Goal: Check status: Check status

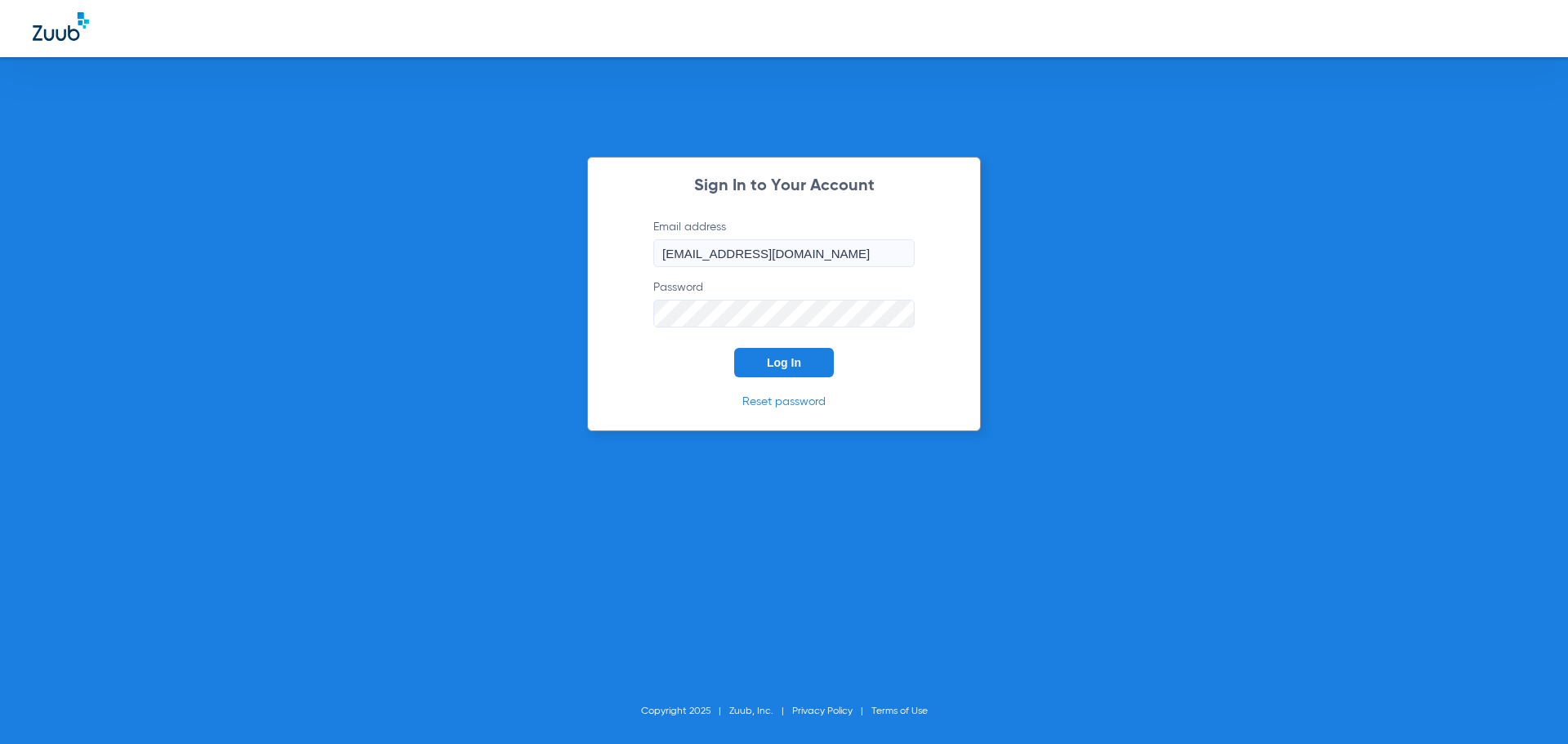
click at [785, 373] on button "Log In" at bounding box center [784, 362] width 99 height 30
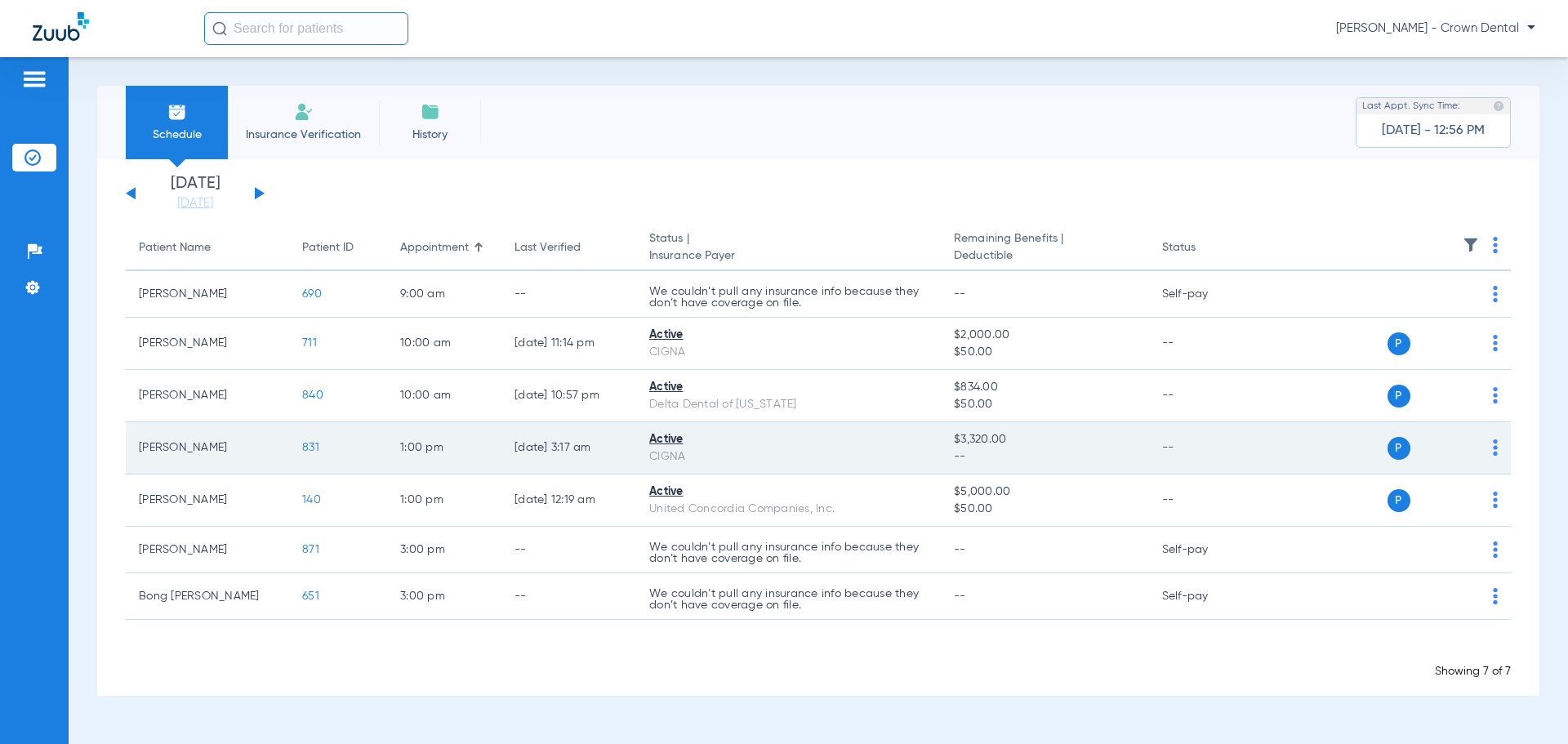
click at [313, 446] on span "831" at bounding box center [311, 447] width 17 height 11
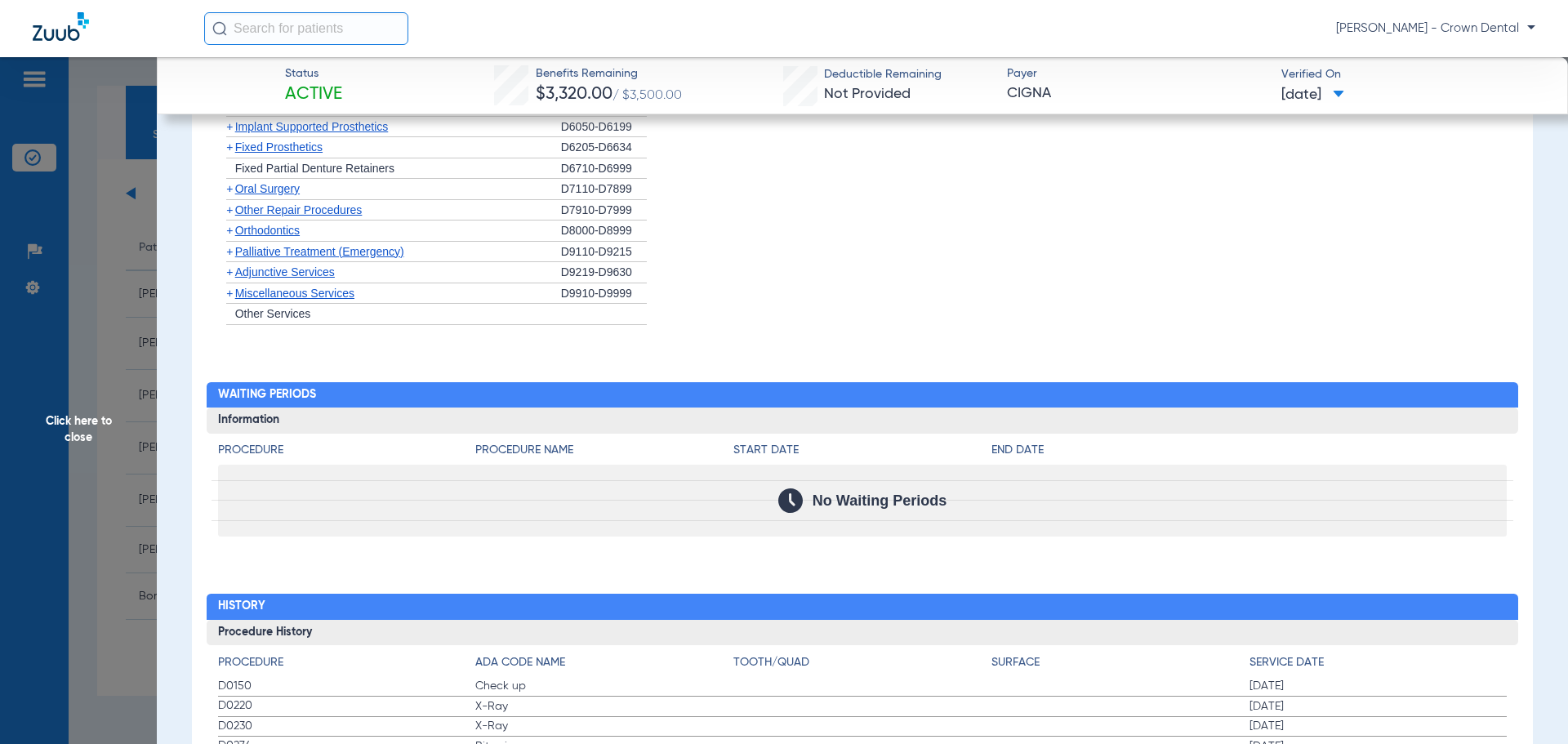
scroll to position [1237, 0]
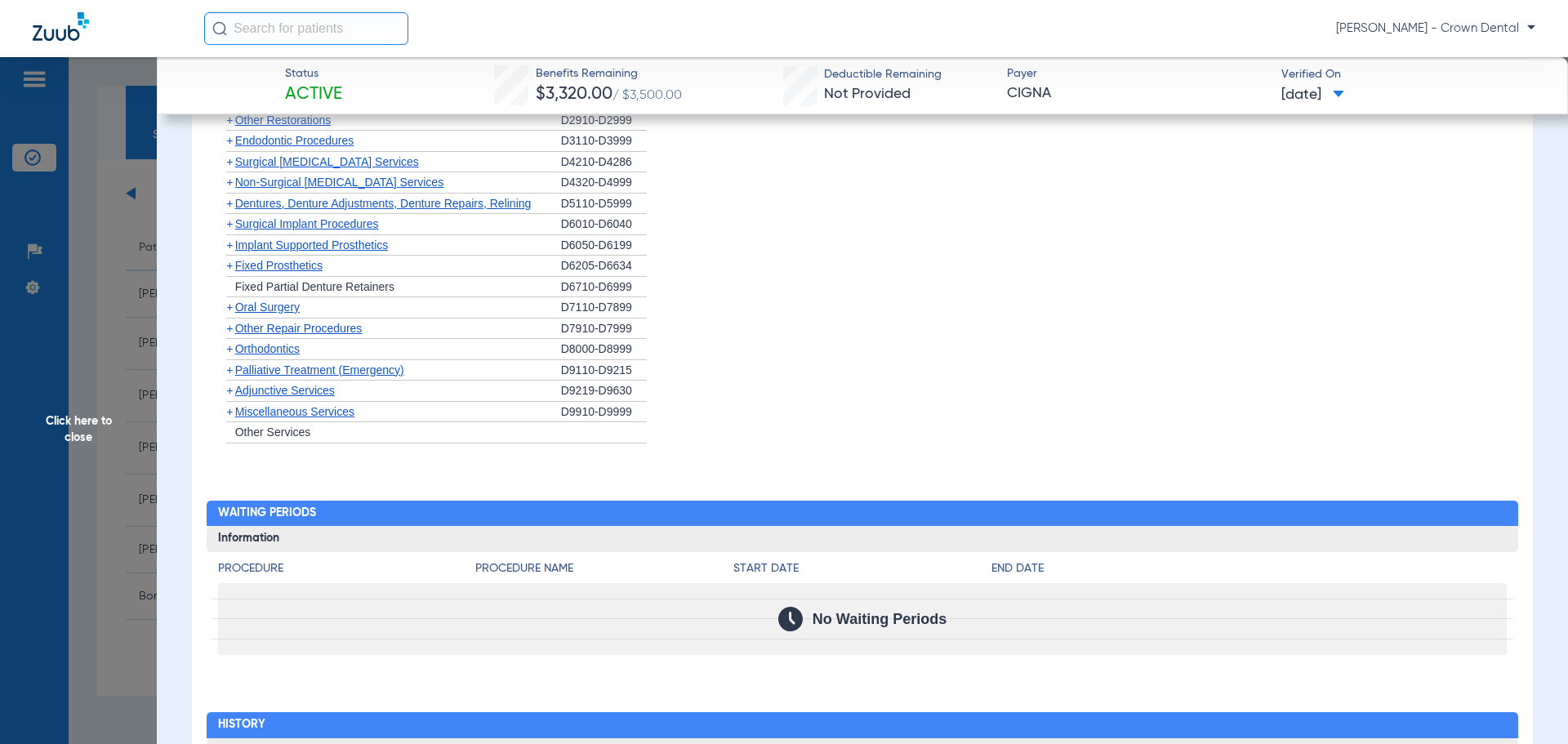
click at [98, 403] on span "Click here to close" at bounding box center [78, 429] width 157 height 744
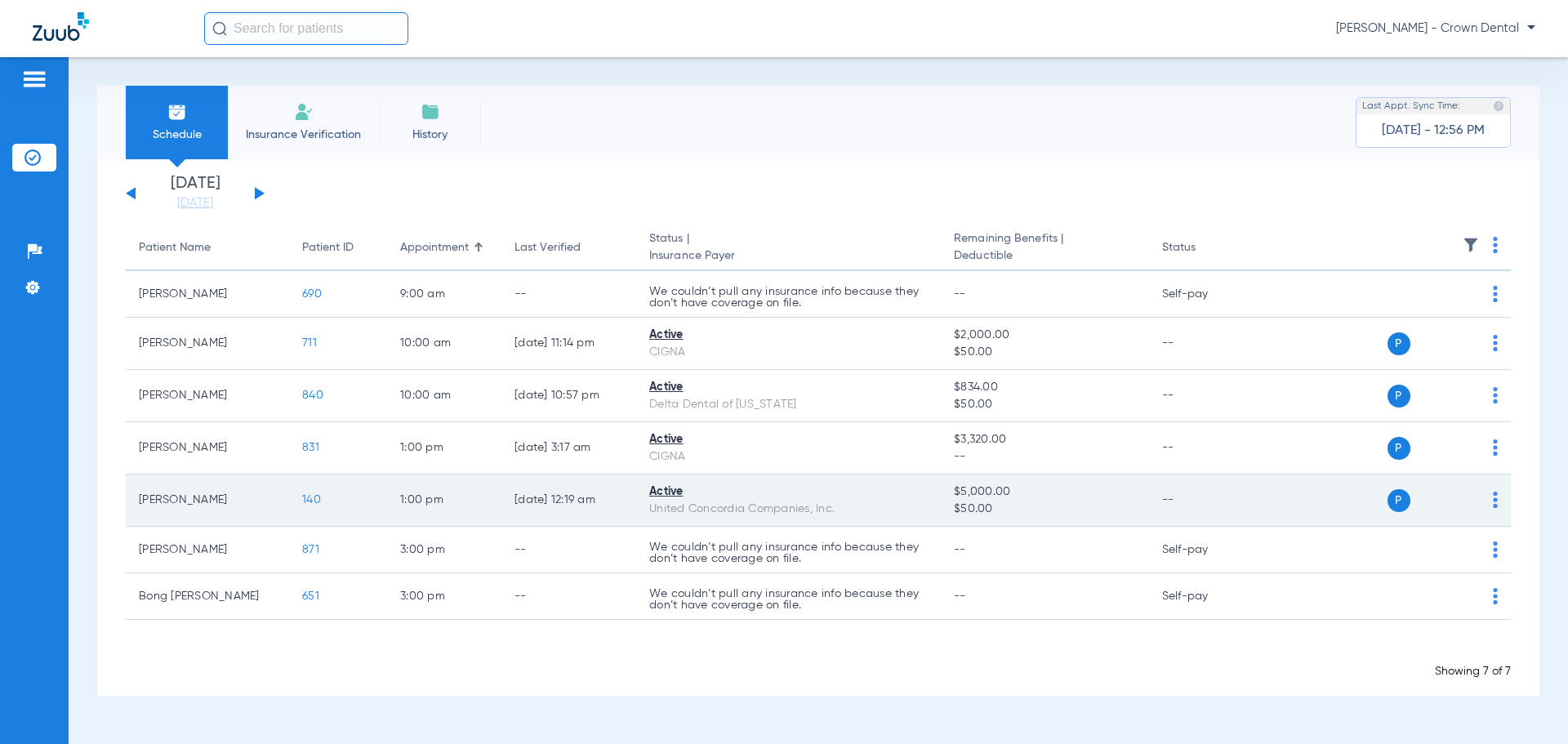
click at [311, 494] on span "140" at bounding box center [311, 500] width 19 height 11
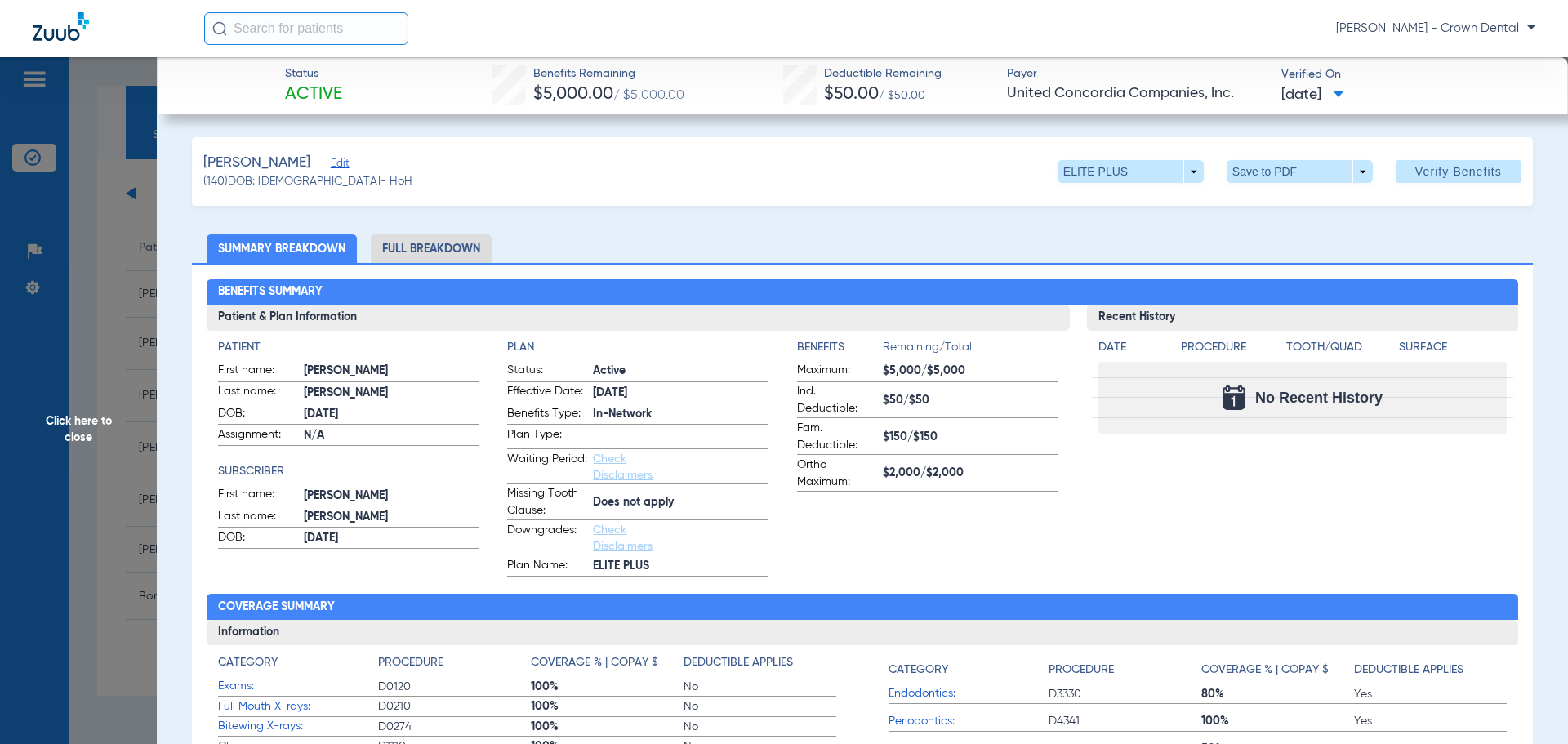
click at [110, 398] on span "Click here to close" at bounding box center [78, 429] width 157 height 744
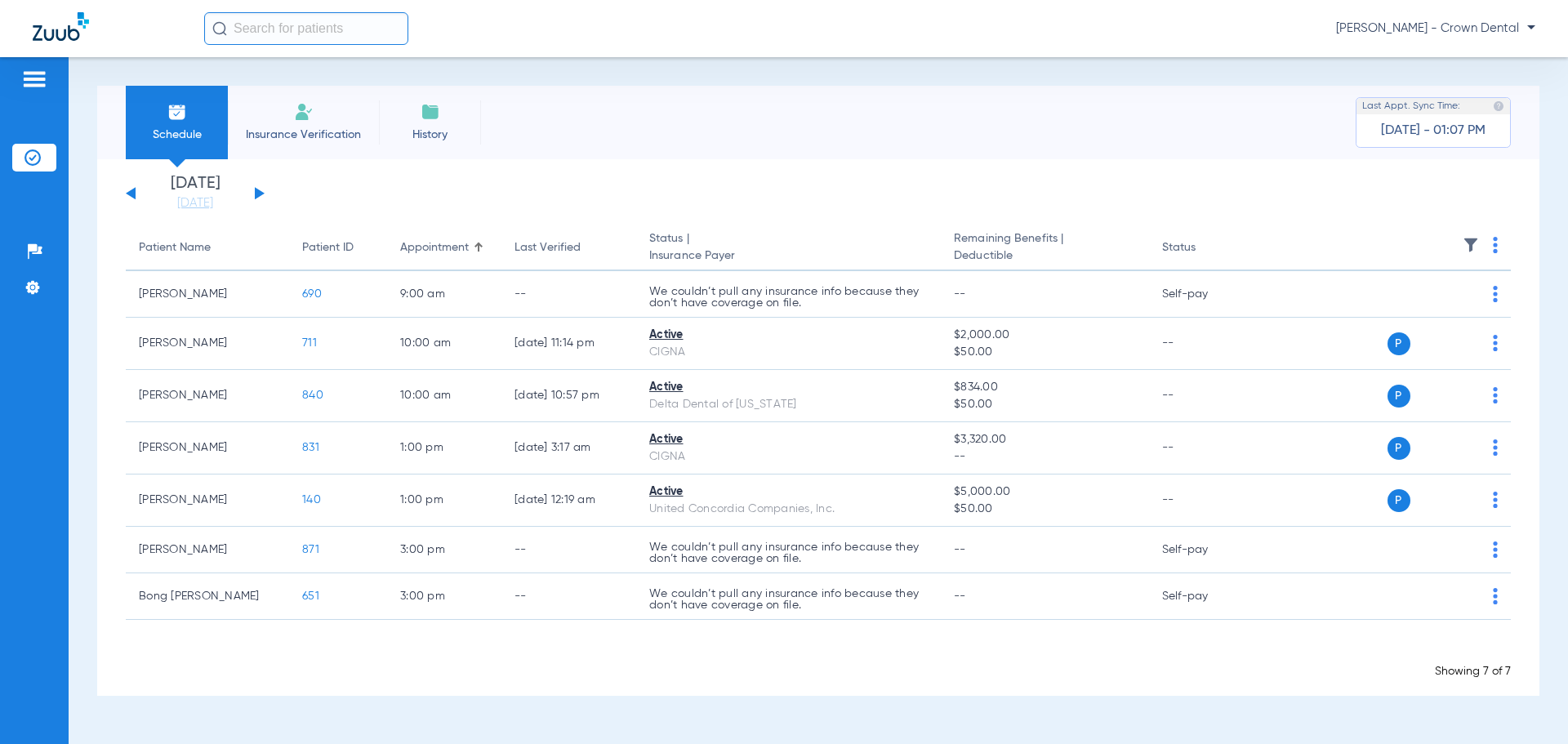
click at [254, 190] on div "[DATE] [DATE] [DATE] [DATE] [DATE] [DATE] [DATE] [DATE] [DATE] [DATE] [DATE] [D…" at bounding box center [195, 194] width 139 height 36
click at [256, 191] on button at bounding box center [260, 193] width 10 height 12
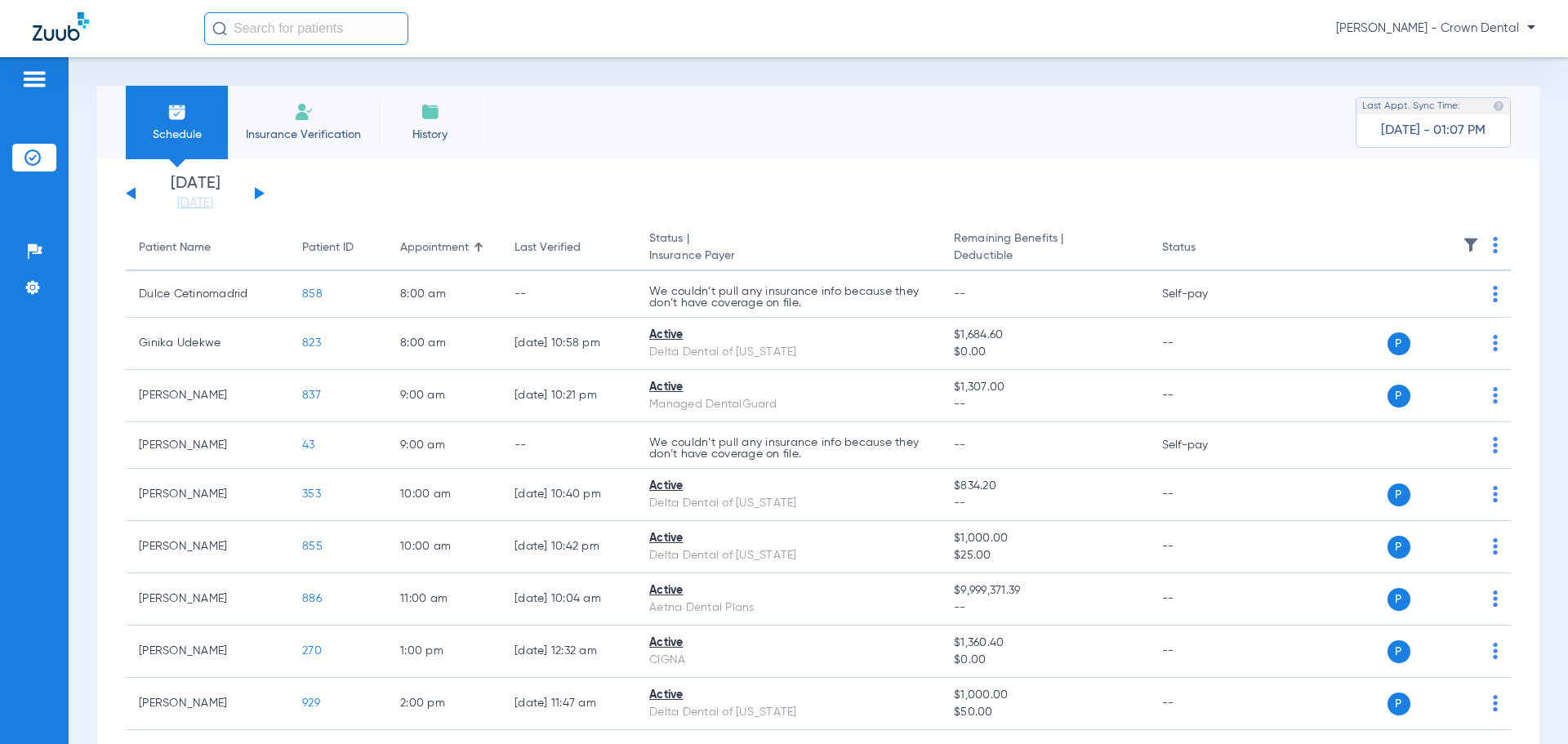
click at [257, 194] on button at bounding box center [260, 193] width 10 height 12
